Goal: Book appointment/travel/reservation

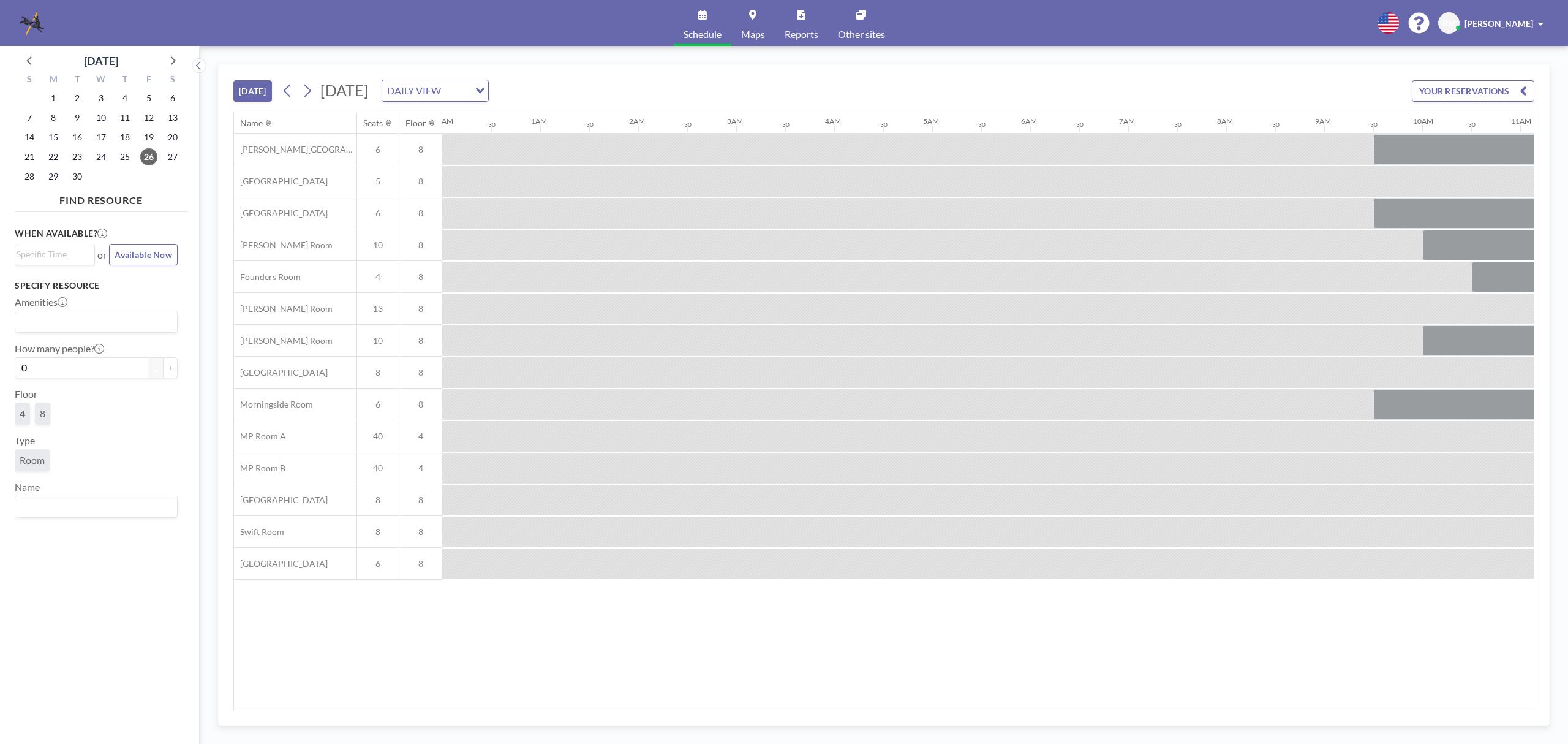
scroll to position [0, 1263]
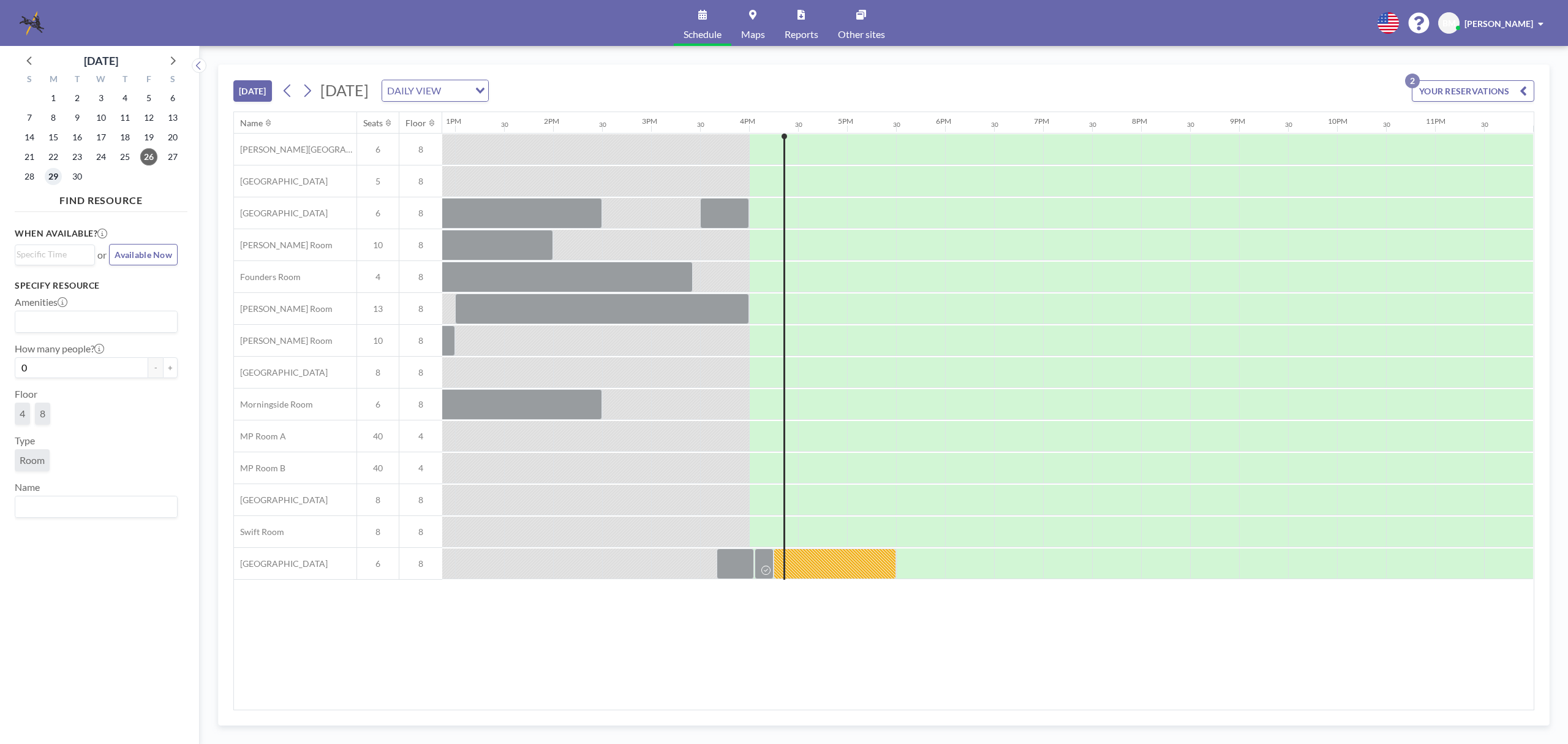
click at [55, 179] on span "29" at bounding box center [54, 177] width 17 height 17
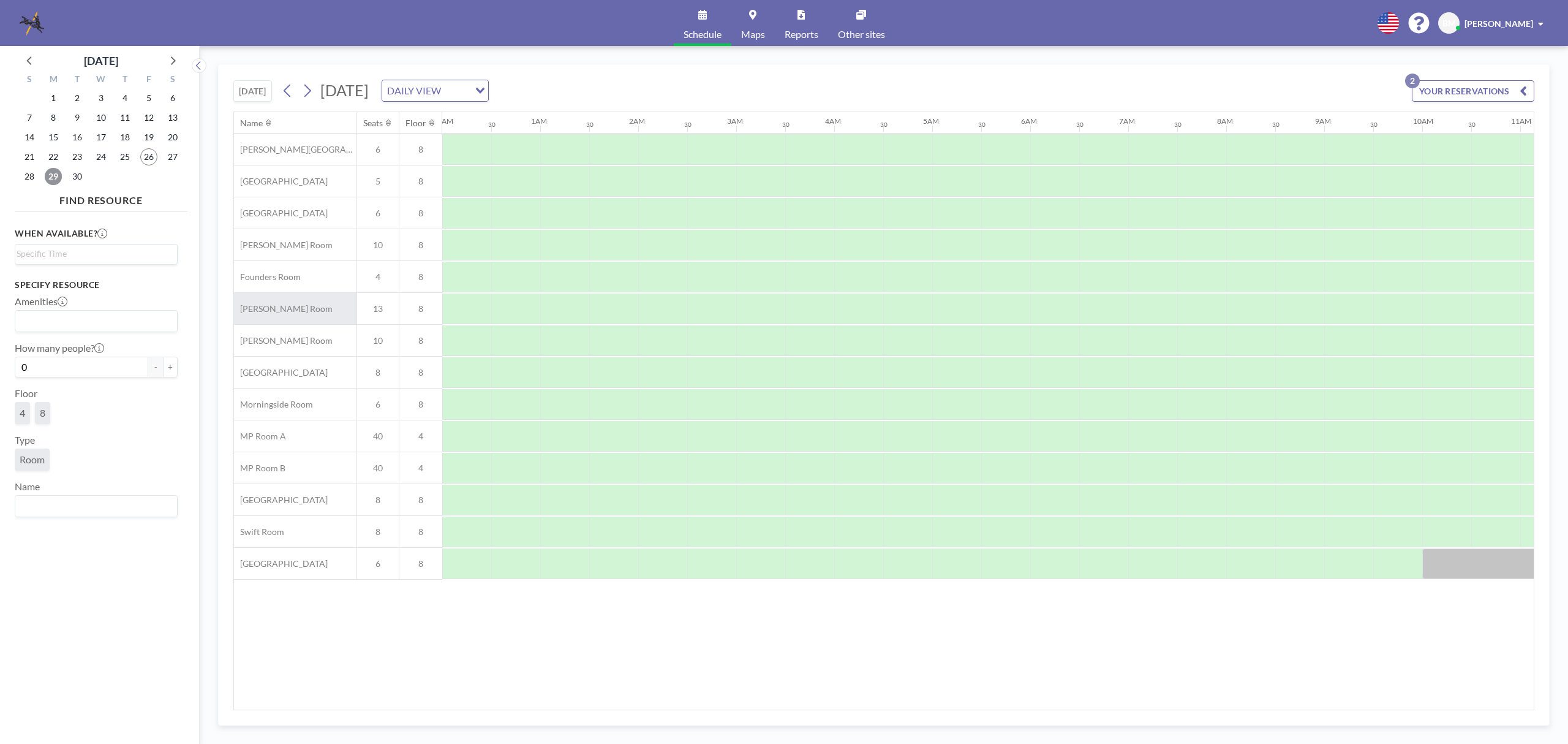
scroll to position [0, 735]
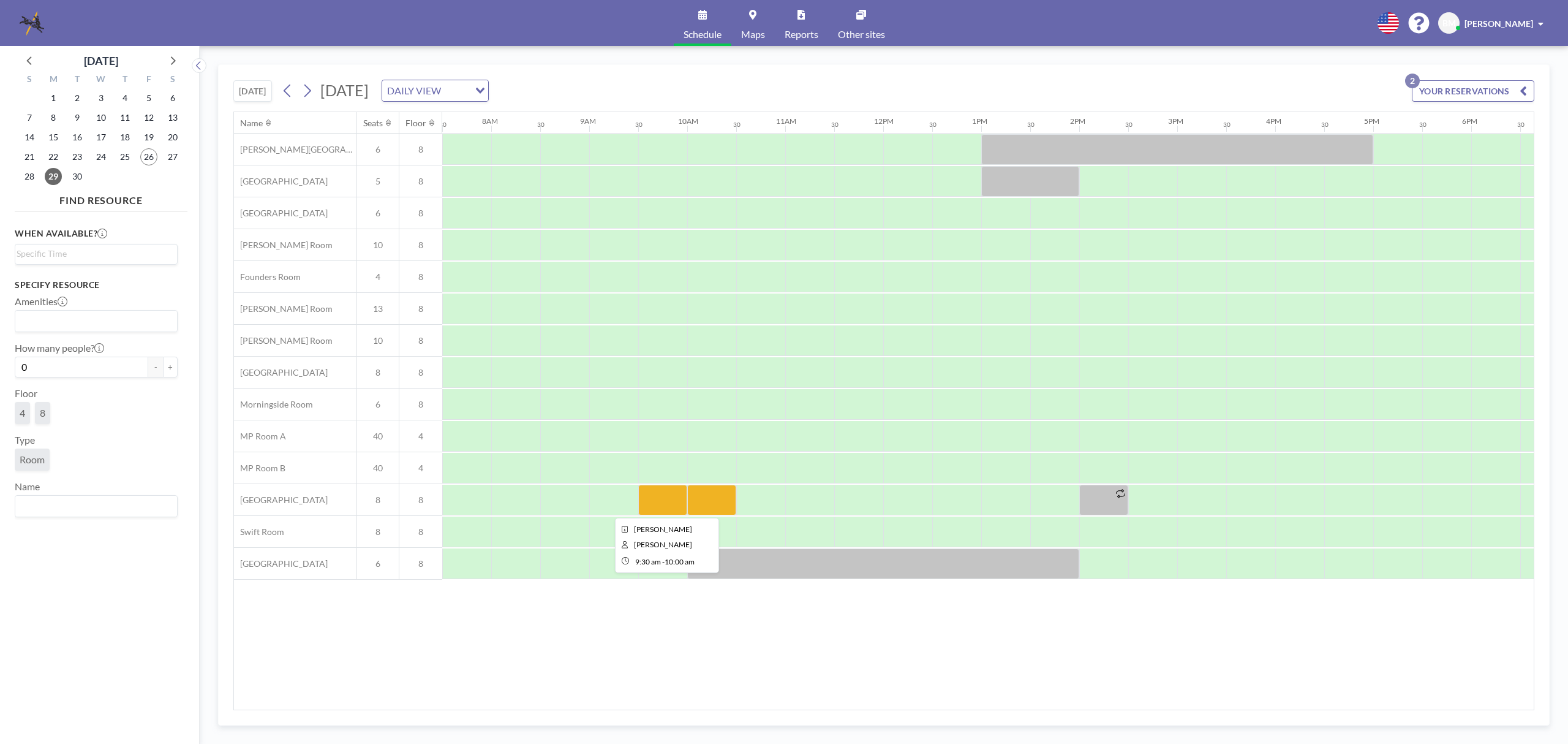
click at [670, 501] on div at bounding box center [662, 500] width 49 height 31
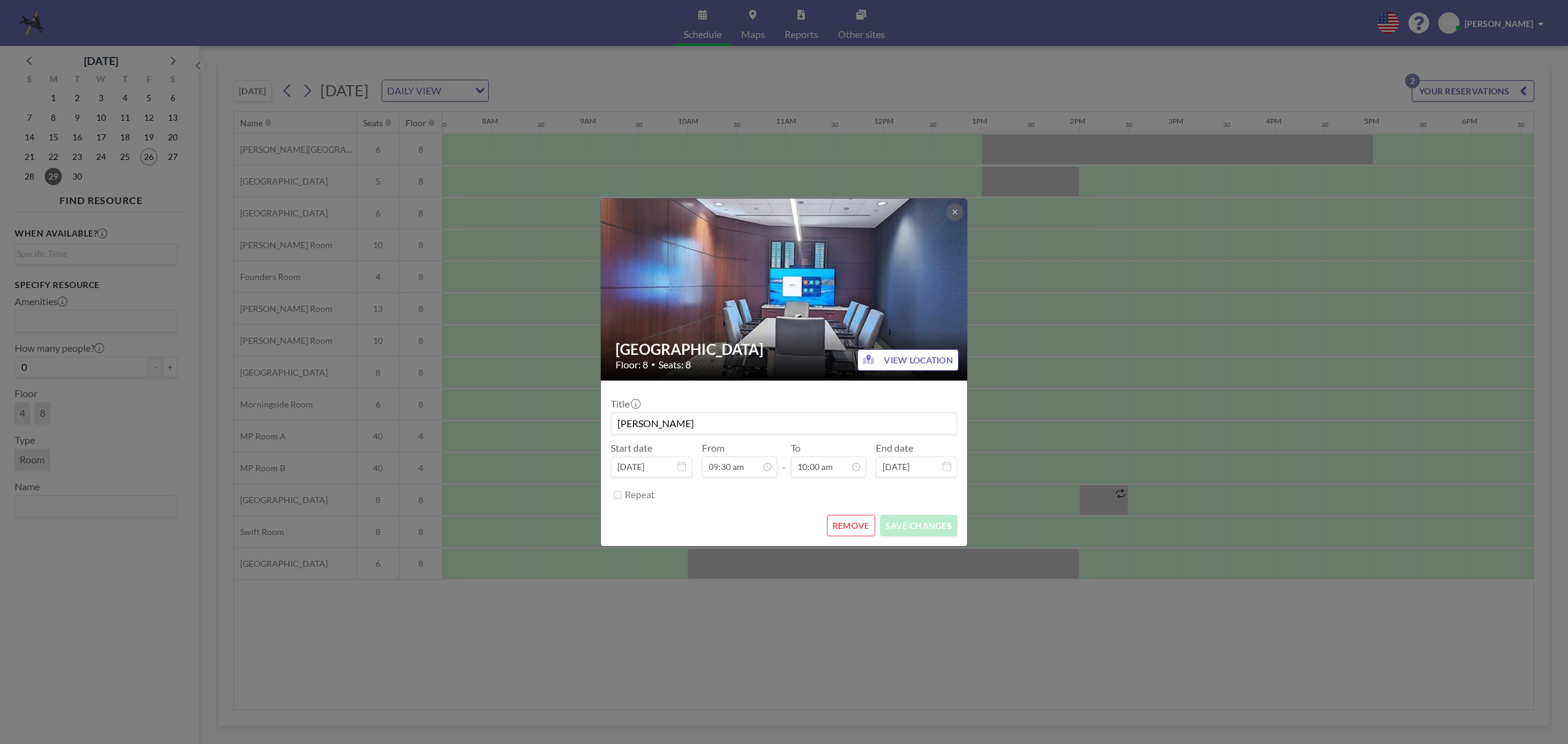
click at [691, 422] on input "[PERSON_NAME]" at bounding box center [784, 423] width 345 height 21
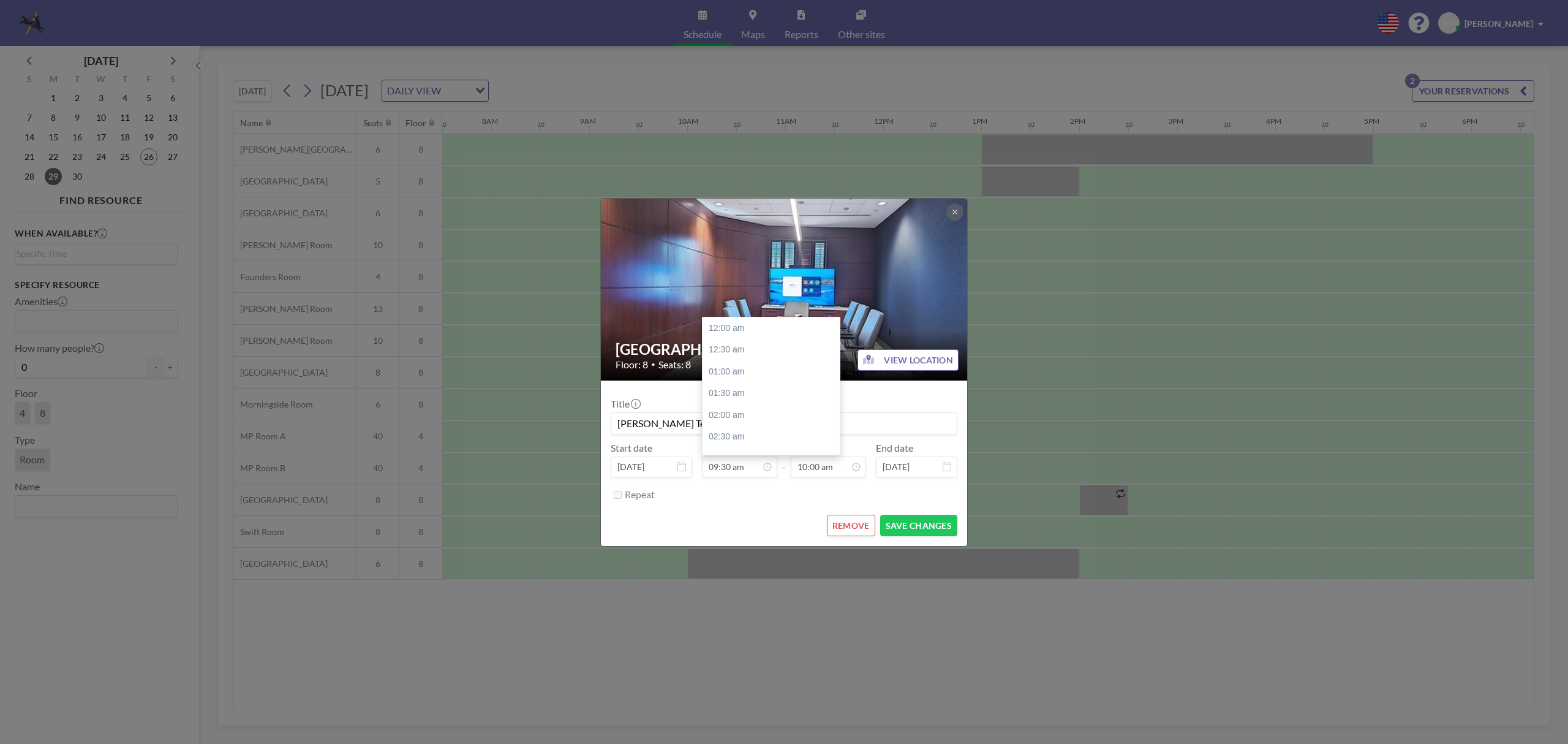
scroll to position [415, 0]
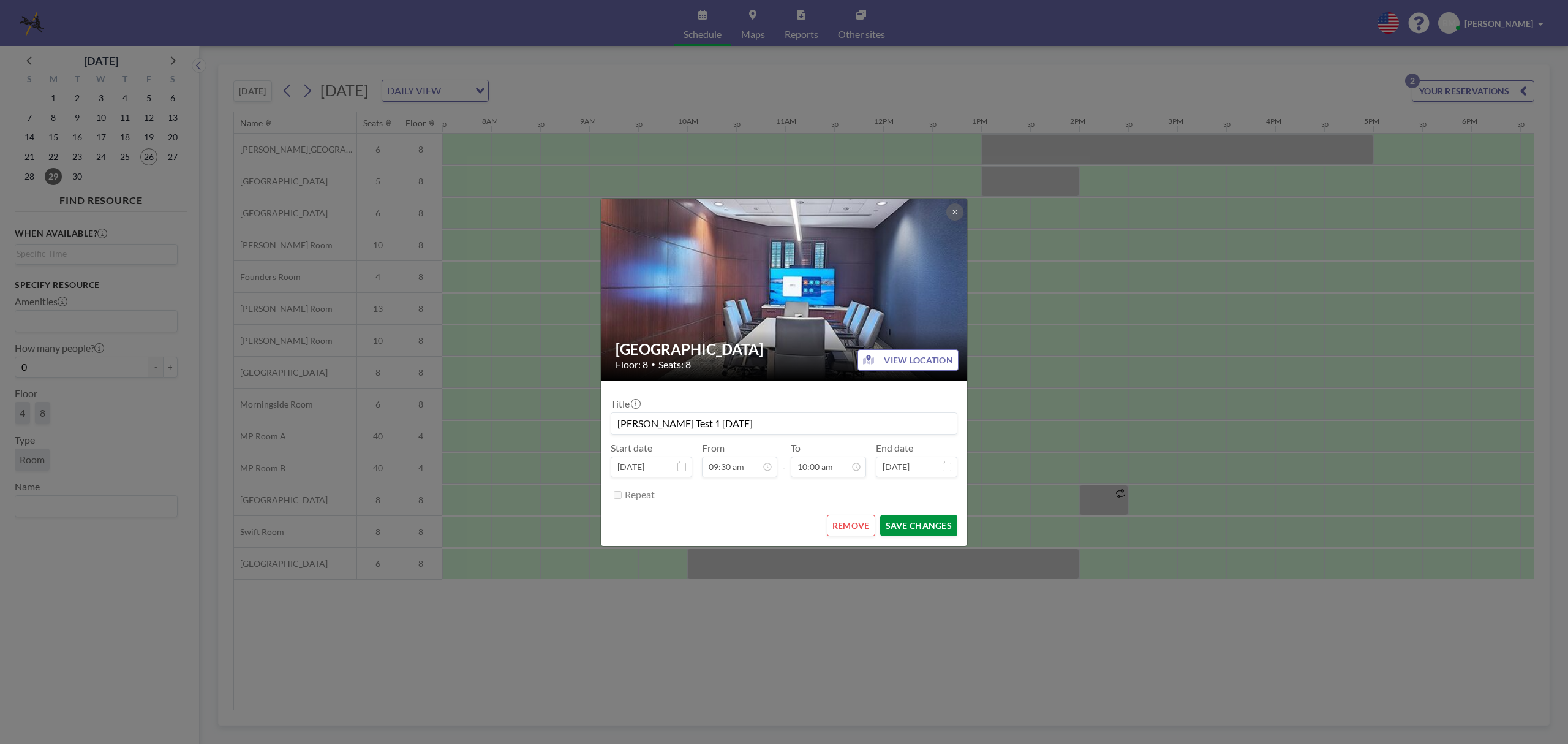
type input "Betsy Manous Test 1 Monday"
click at [910, 525] on button "SAVE CHANGES" at bounding box center [919, 526] width 77 height 21
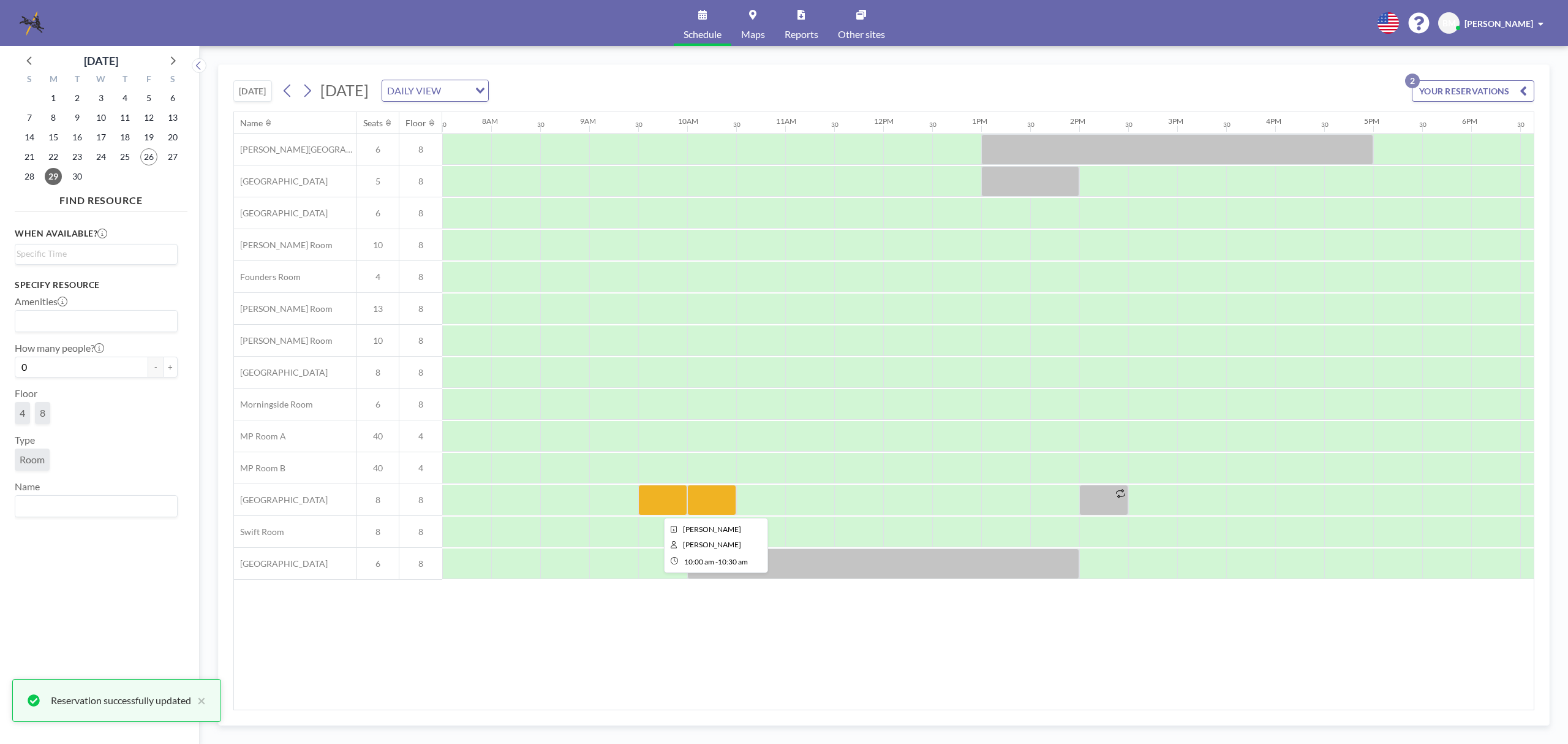
click at [700, 496] on div at bounding box center [712, 500] width 49 height 31
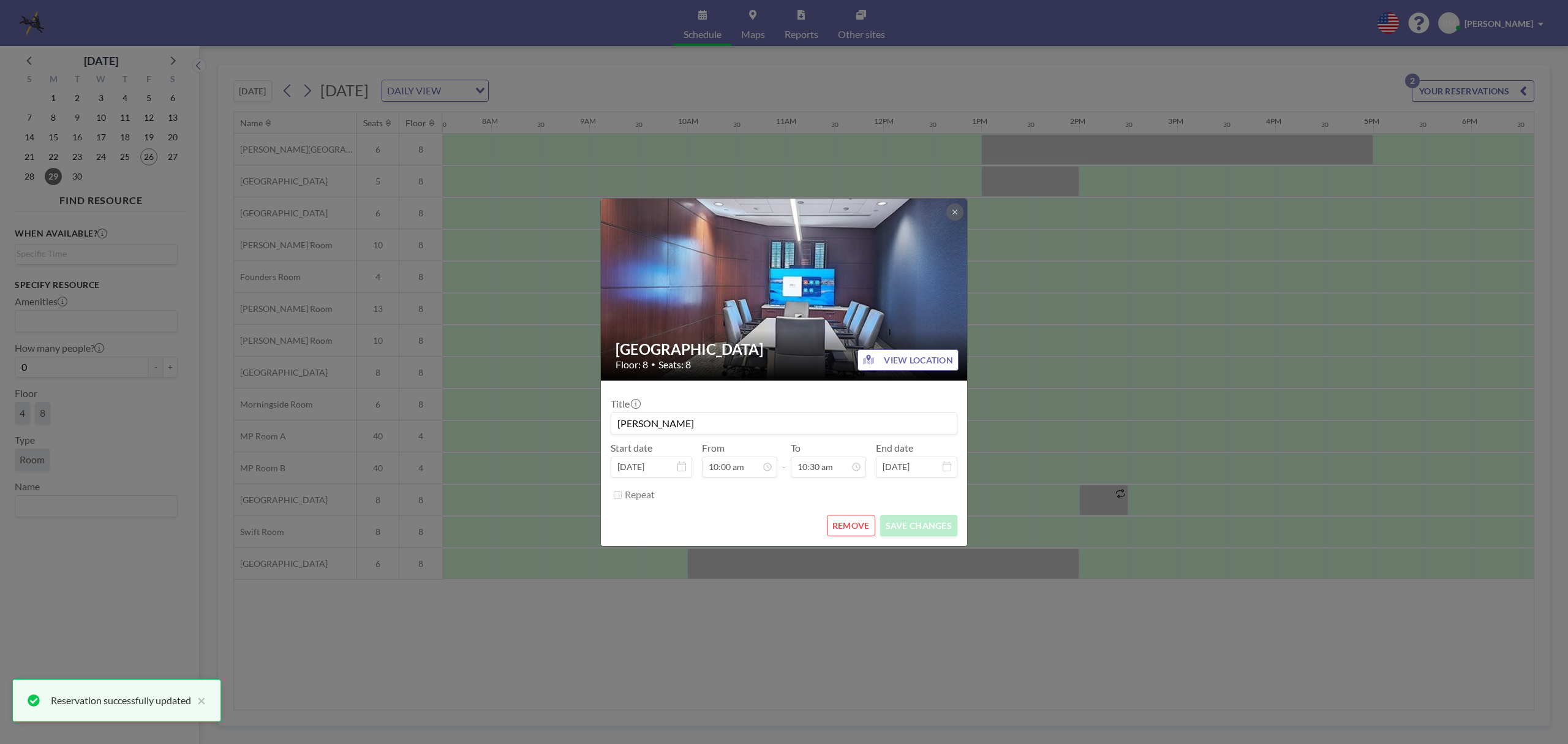
scroll to position [436, 0]
click at [718, 420] on input "[PERSON_NAME]" at bounding box center [784, 423] width 345 height 21
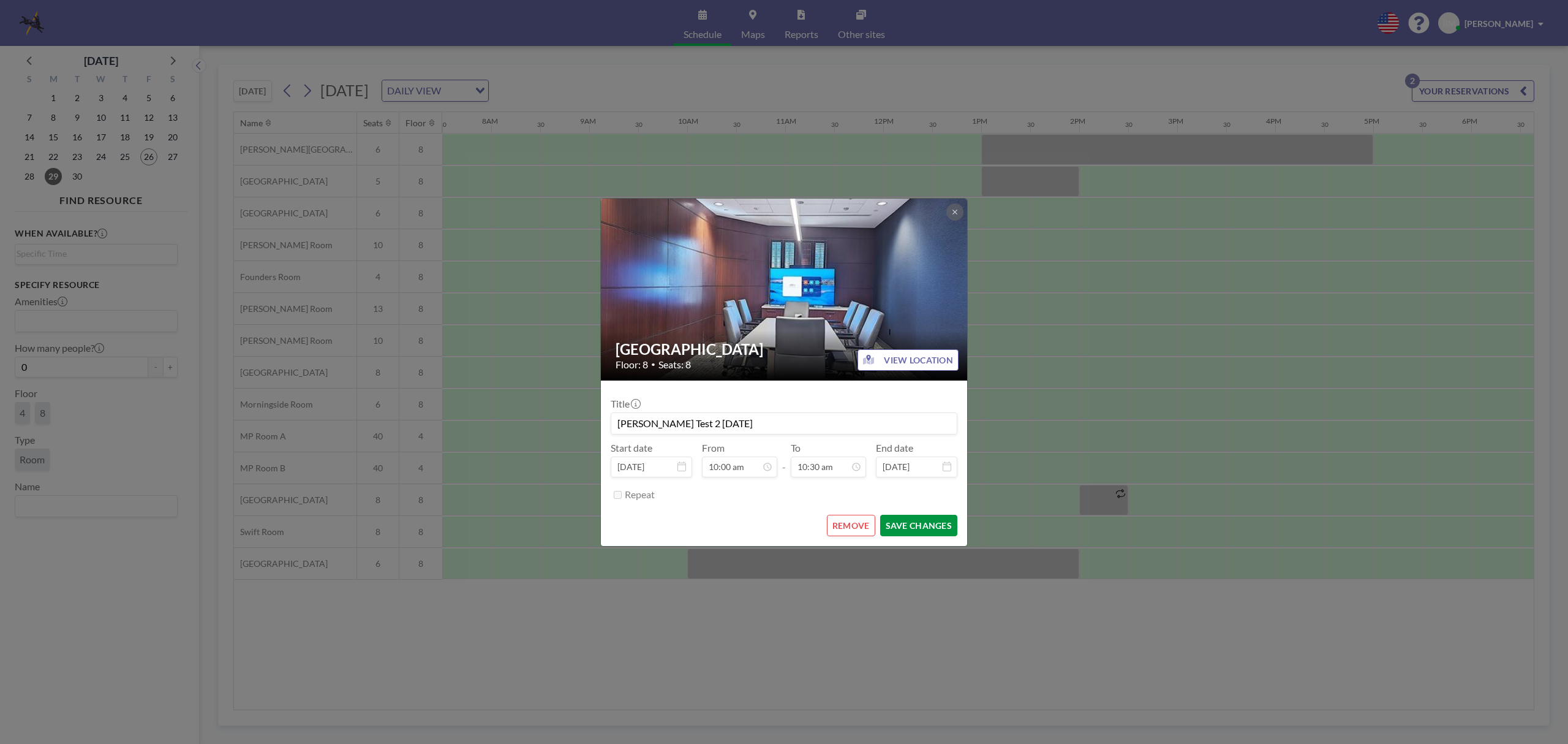
scroll to position [457, 0]
type input "Betsy Manous Test 2 Monday"
click at [923, 521] on button "SAVE CHANGES" at bounding box center [919, 526] width 77 height 21
